Goal: Information Seeking & Learning: Learn about a topic

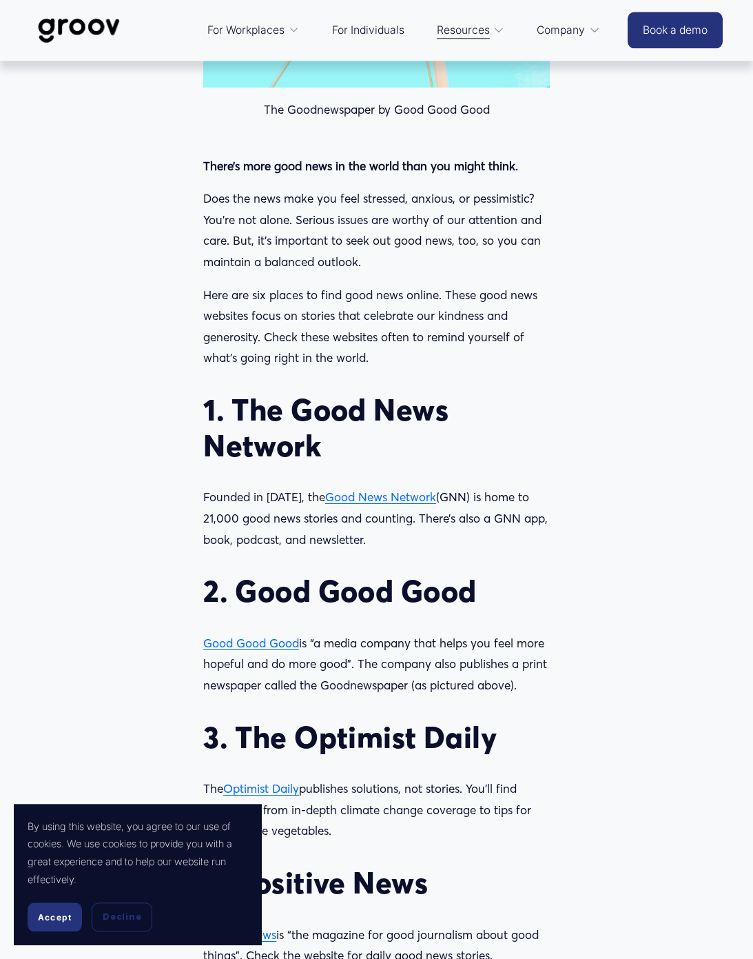
scroll to position [787, 0]
click at [386, 498] on span "Good News Network" at bounding box center [380, 496] width 111 height 14
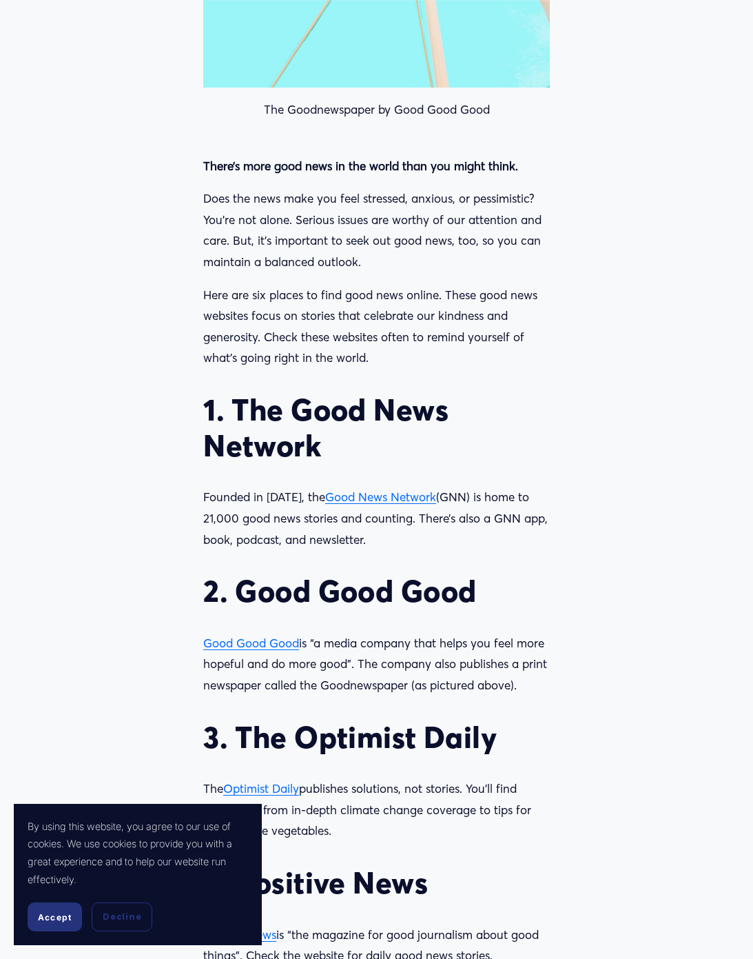
click at [281, 640] on span "Good Good Good" at bounding box center [251, 643] width 96 height 14
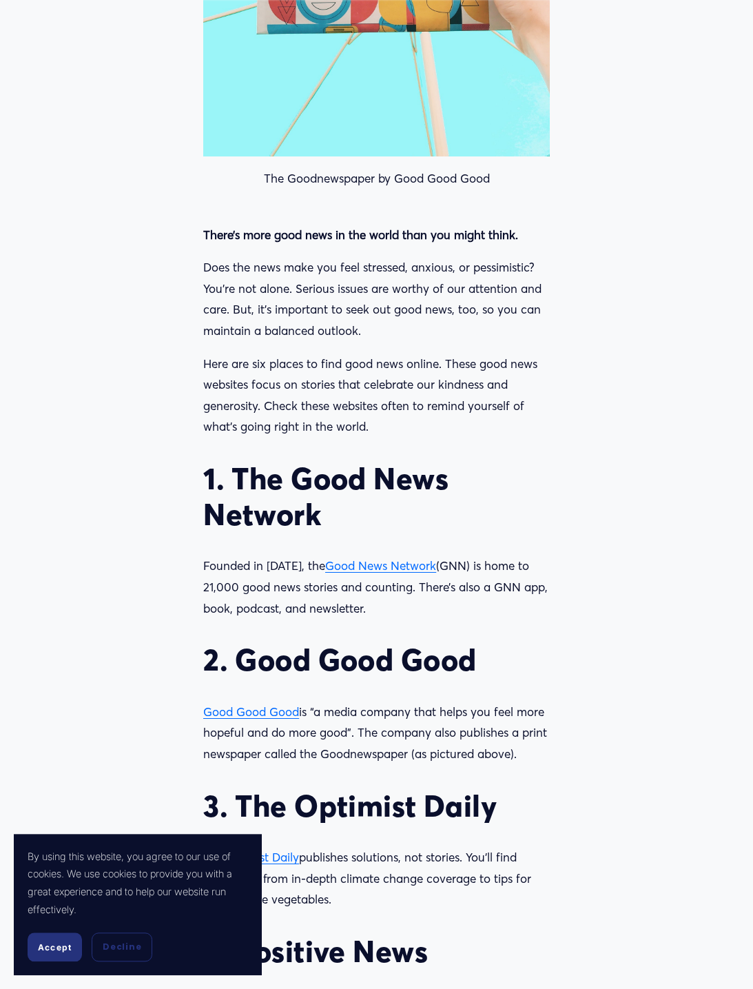
scroll to position [718, 0]
click at [59, 953] on span "Accept" at bounding box center [55, 947] width 34 height 10
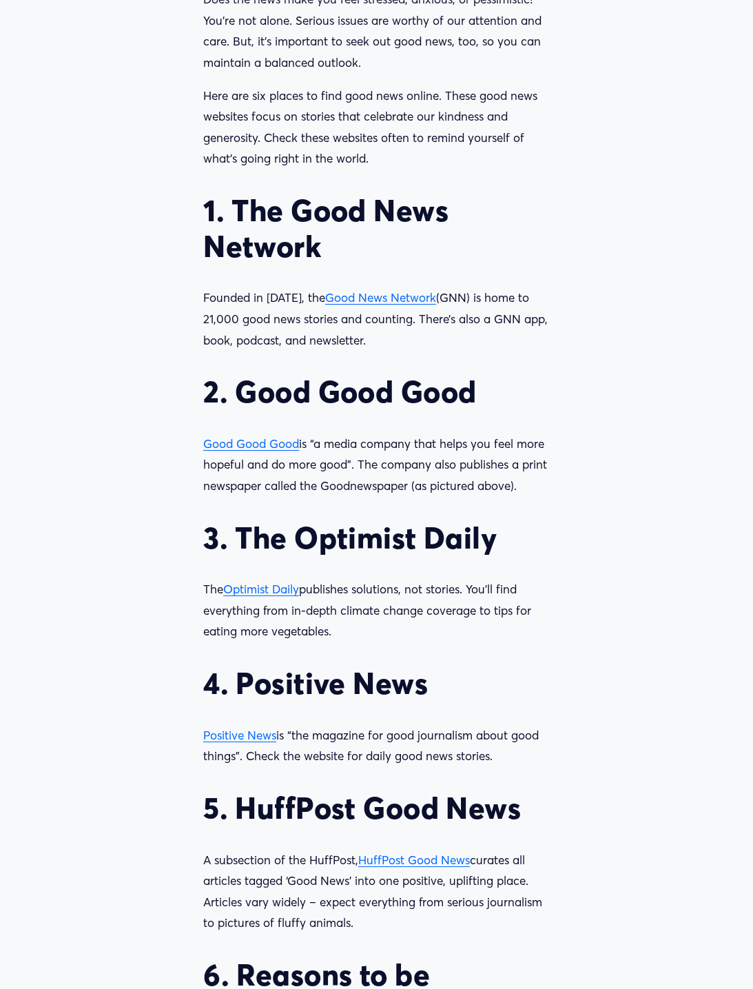
scroll to position [986, 0]
click at [263, 585] on span "Optimist Daily" at bounding box center [261, 589] width 76 height 14
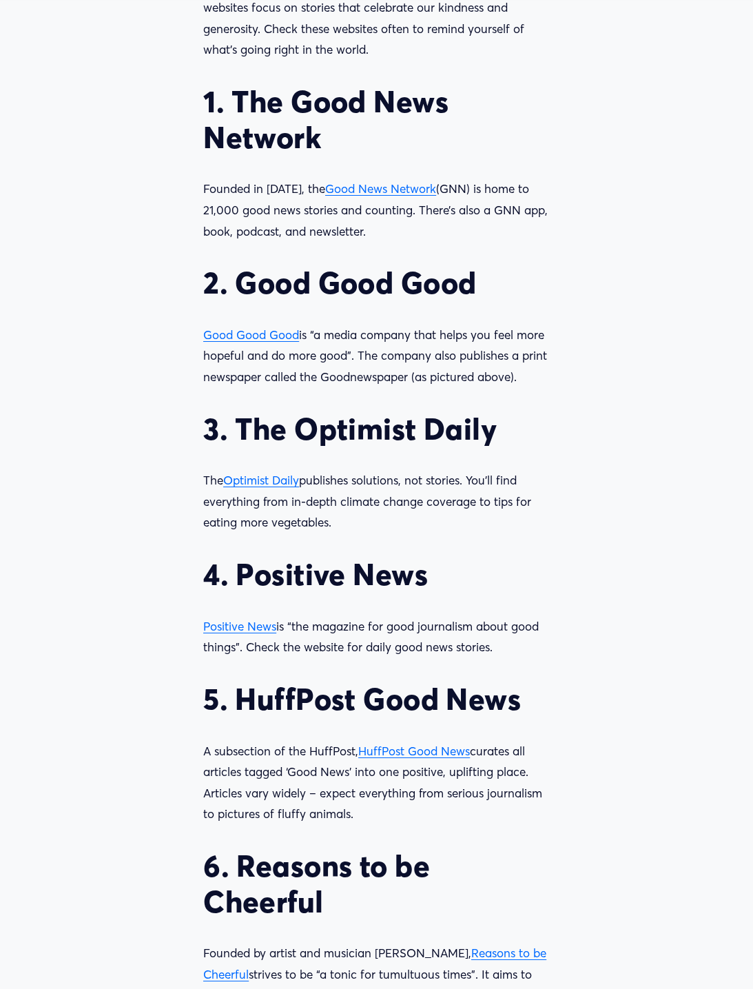
scroll to position [1095, 0]
click at [243, 620] on span "Positive News" at bounding box center [239, 626] width 73 height 14
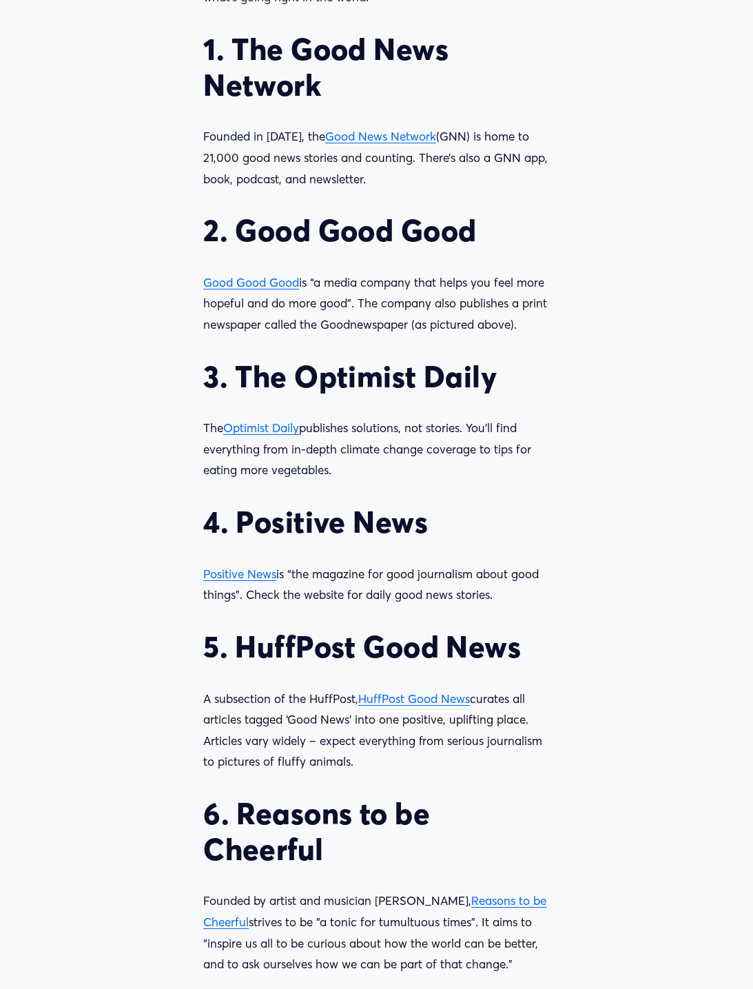
scroll to position [1148, 0]
click at [432, 692] on span "HuffPost Good News" at bounding box center [414, 698] width 112 height 14
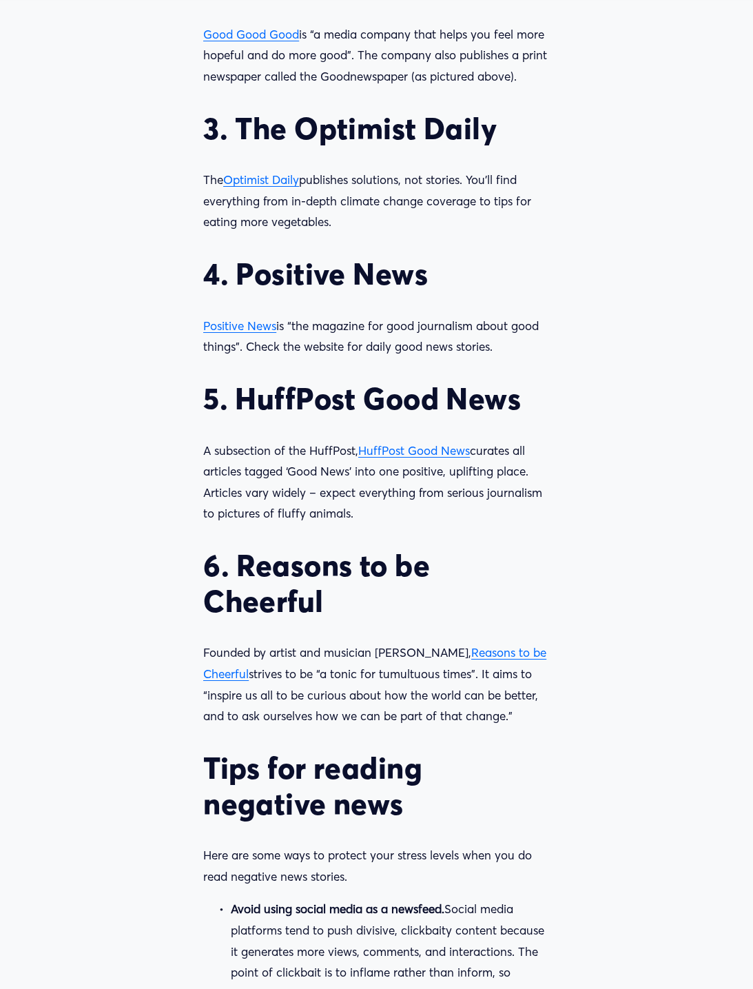
scroll to position [1417, 0]
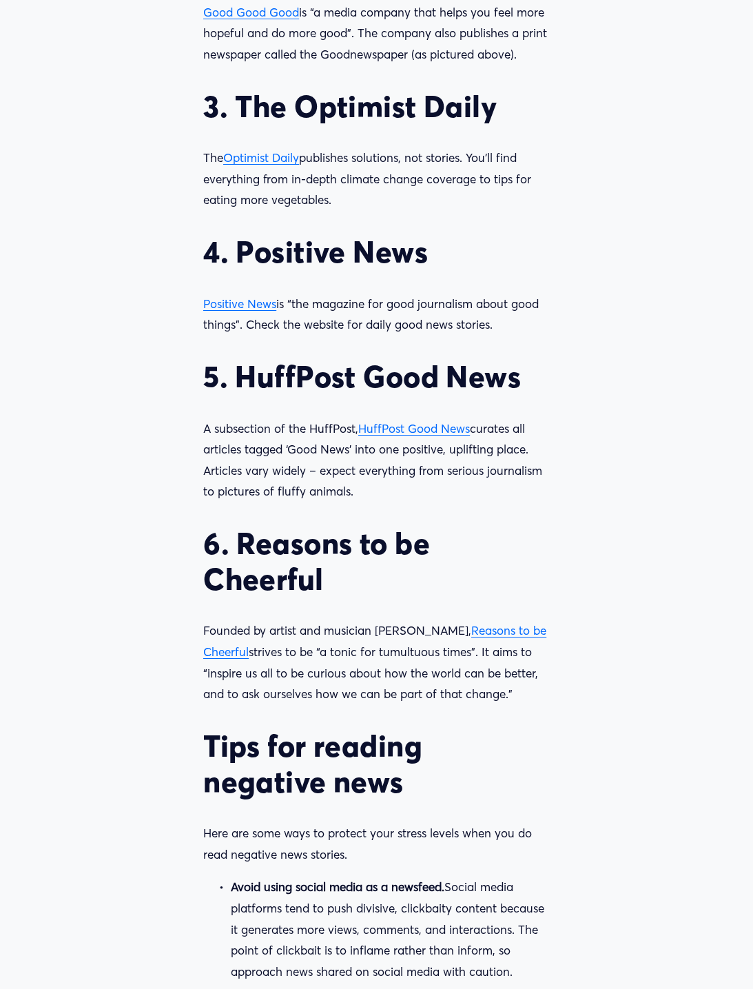
click at [483, 623] on span "Reasons to be Cheerful" at bounding box center [374, 641] width 343 height 36
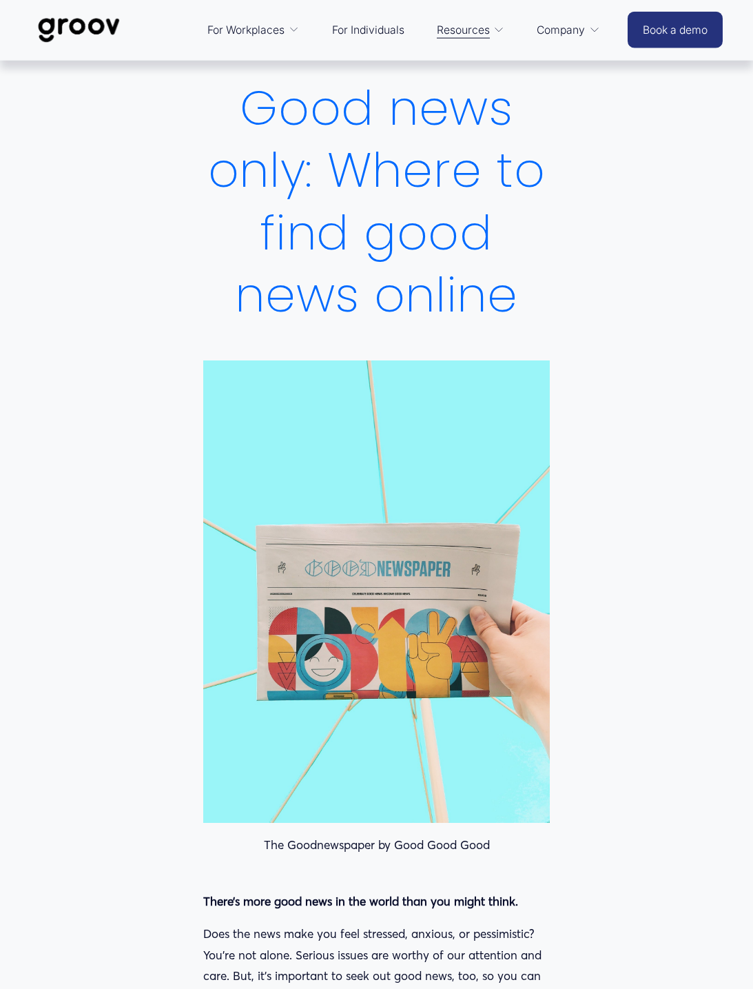
scroll to position [0, 0]
